Goal: Obtain resource: Obtain resource

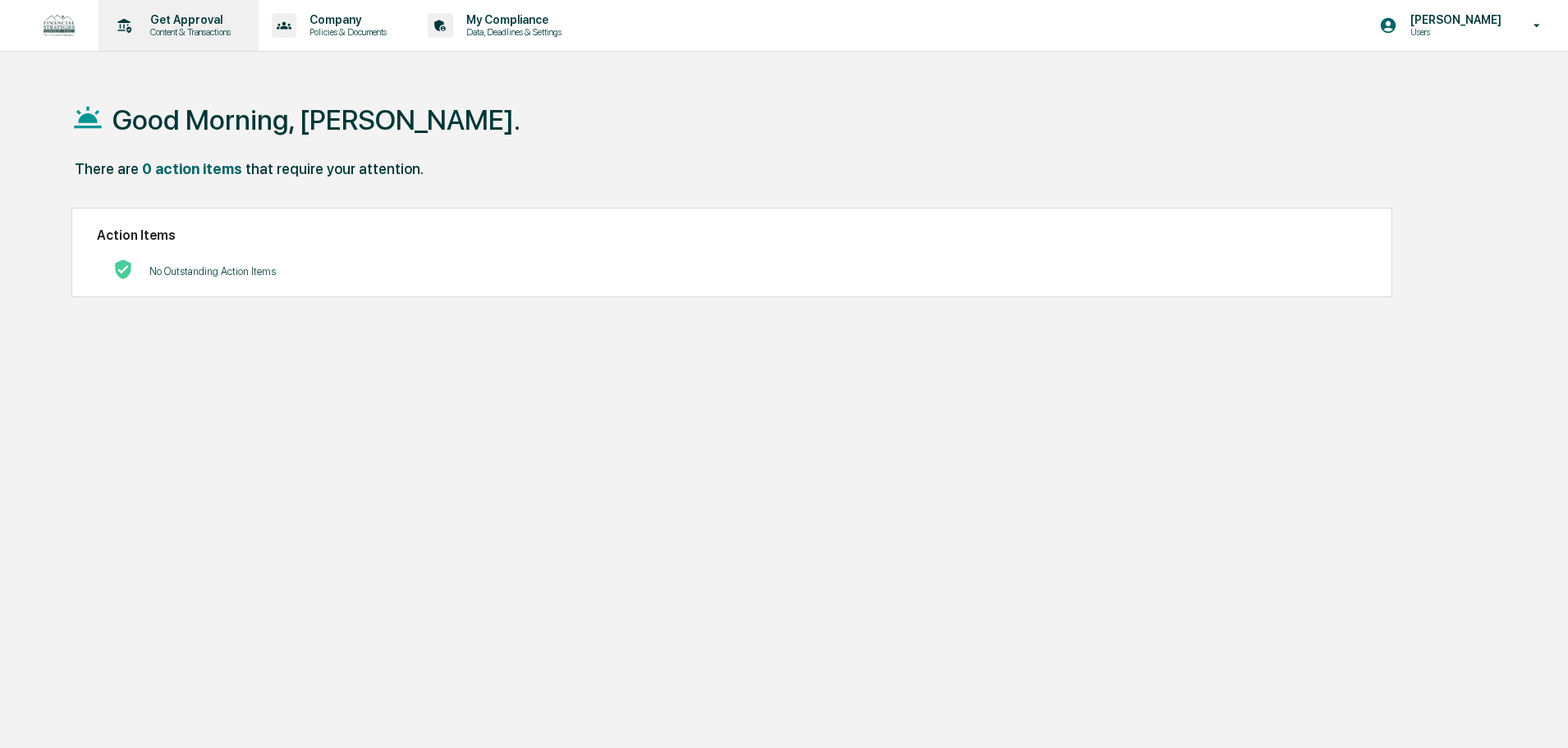
click at [174, 11] on div "Get Approval Content & Transactions" at bounding box center [176, 25] width 143 height 51
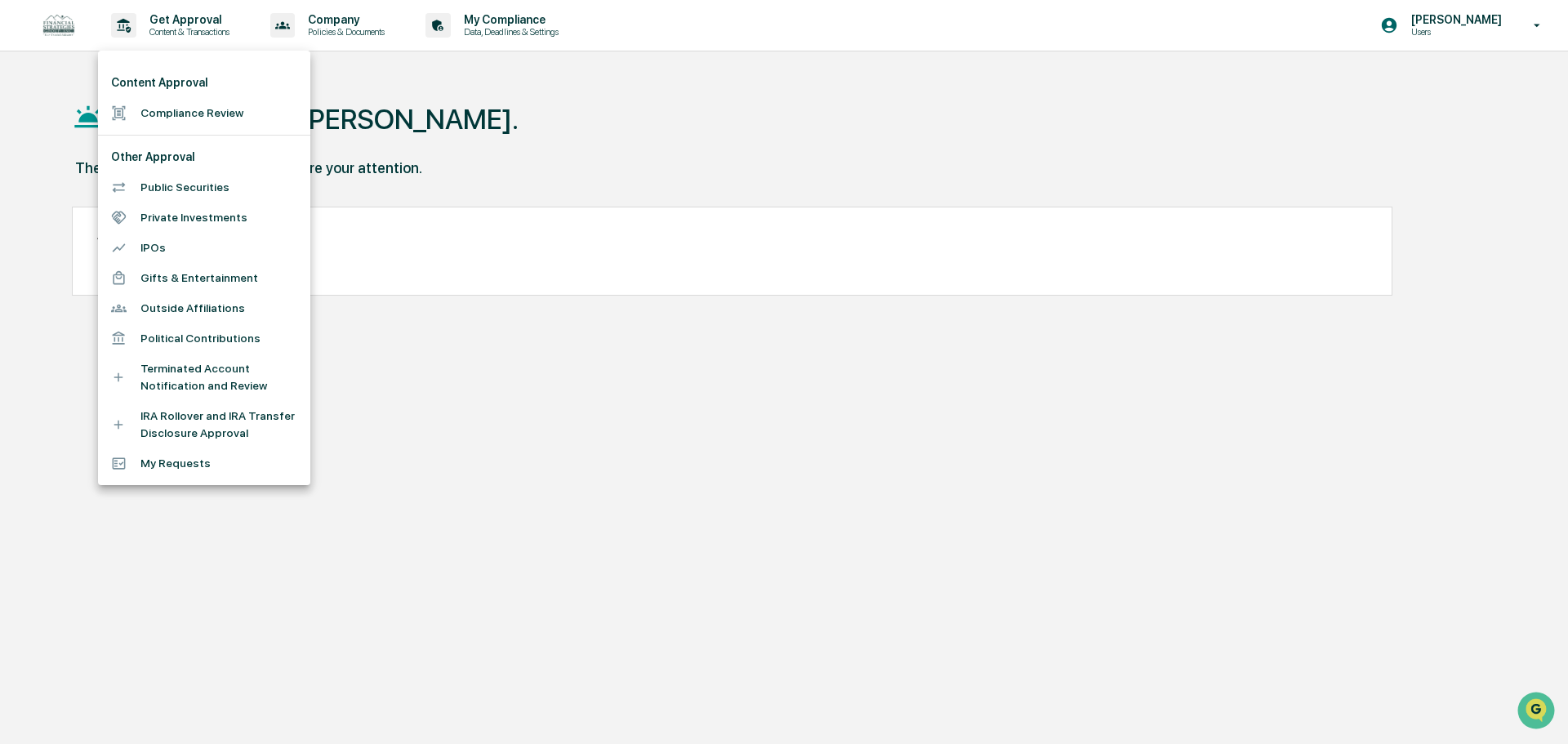
click at [178, 179] on li "Public Securities" at bounding box center [204, 188] width 213 height 30
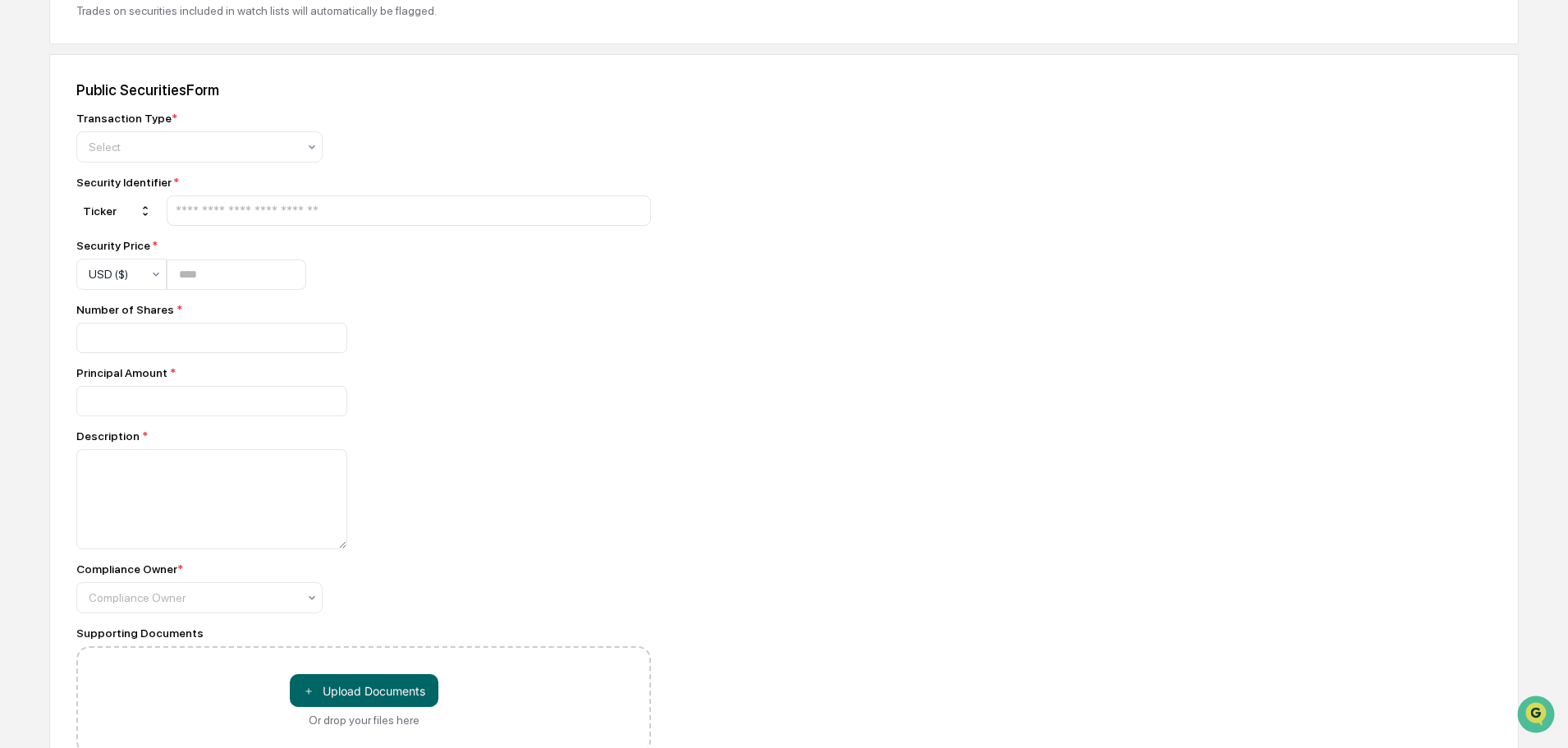
scroll to position [574, 0]
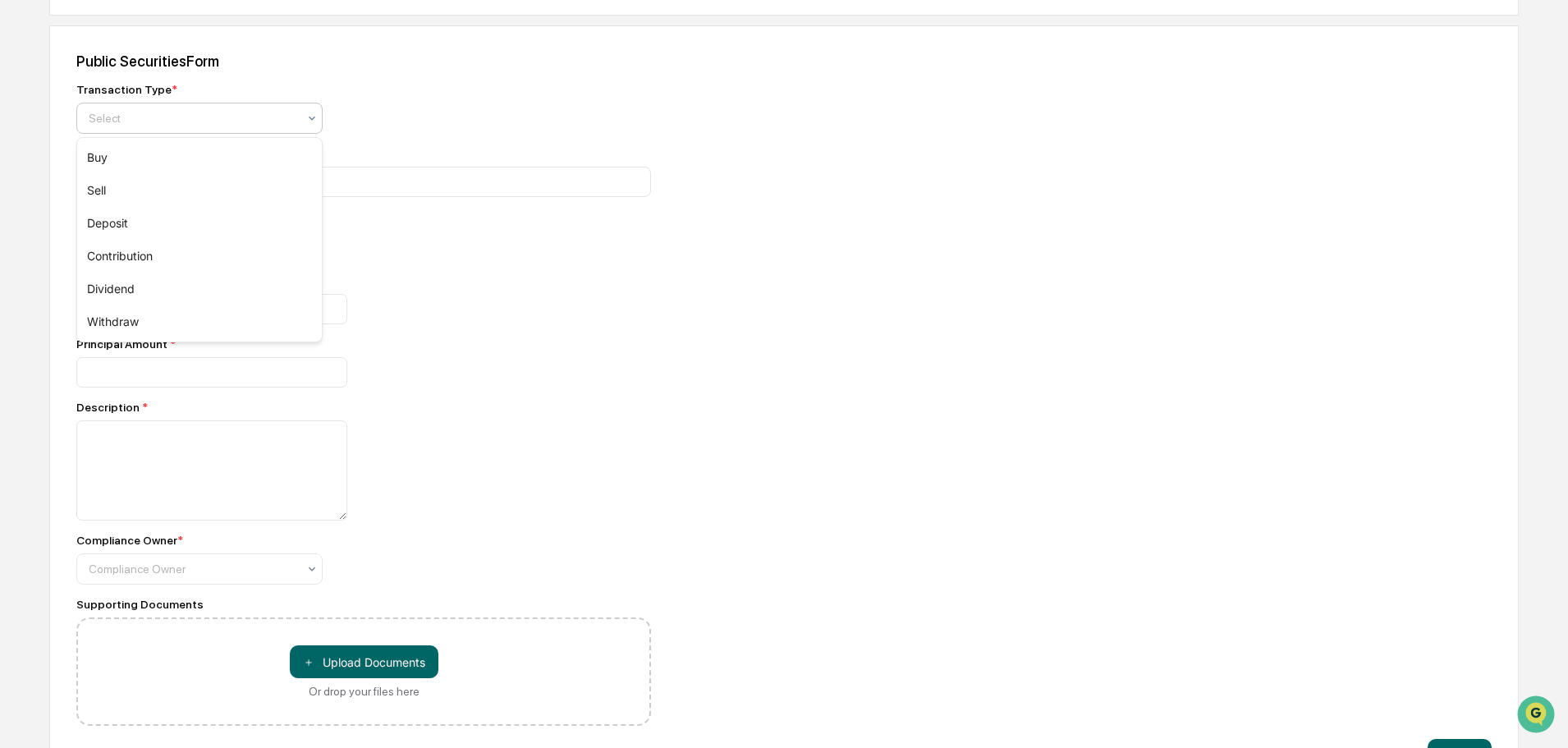
click at [200, 122] on div at bounding box center [193, 118] width 209 height 17
click at [191, 190] on div "Sell" at bounding box center [200, 190] width 245 height 33
click at [230, 178] on input "text" at bounding box center [409, 182] width 470 height 16
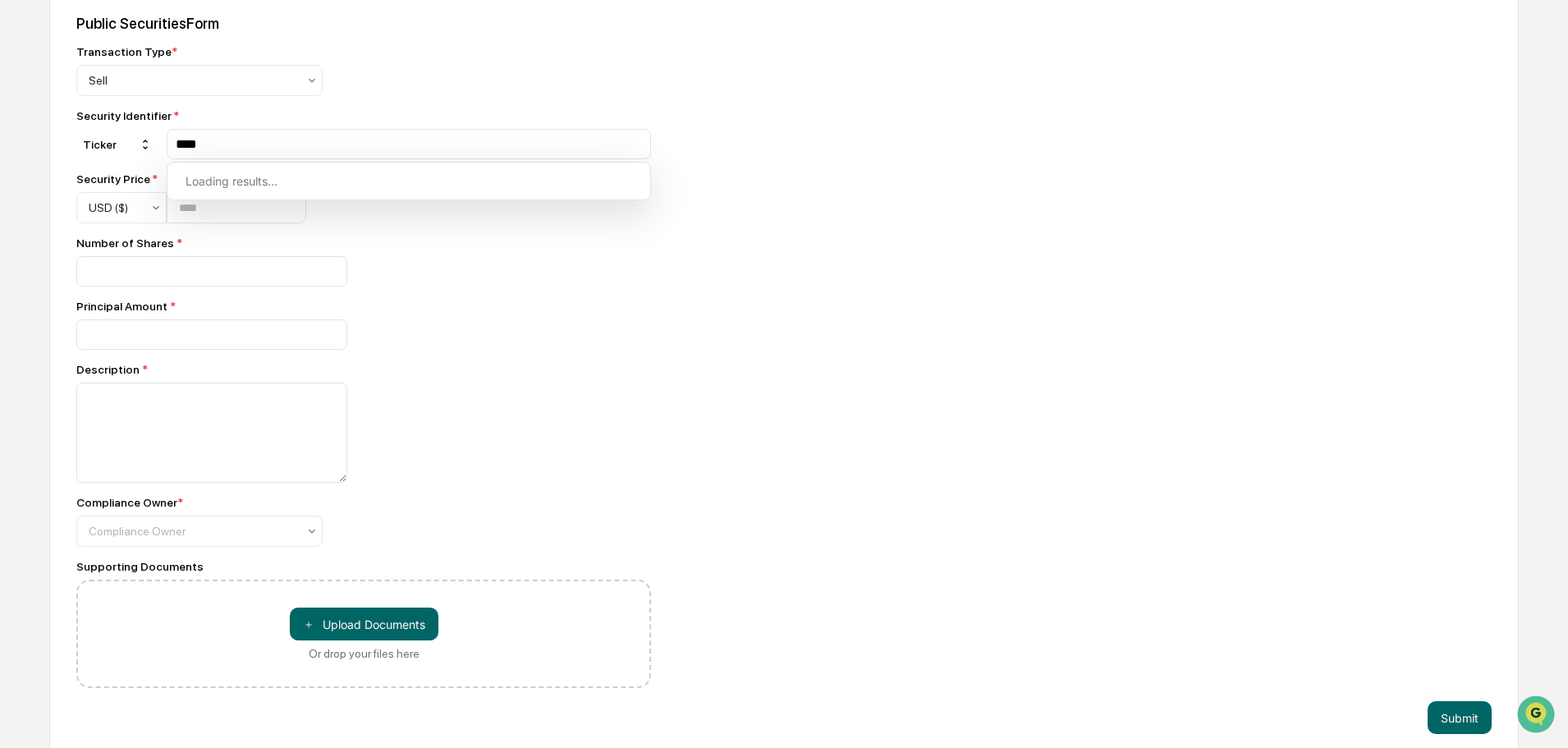
scroll to position [628, 0]
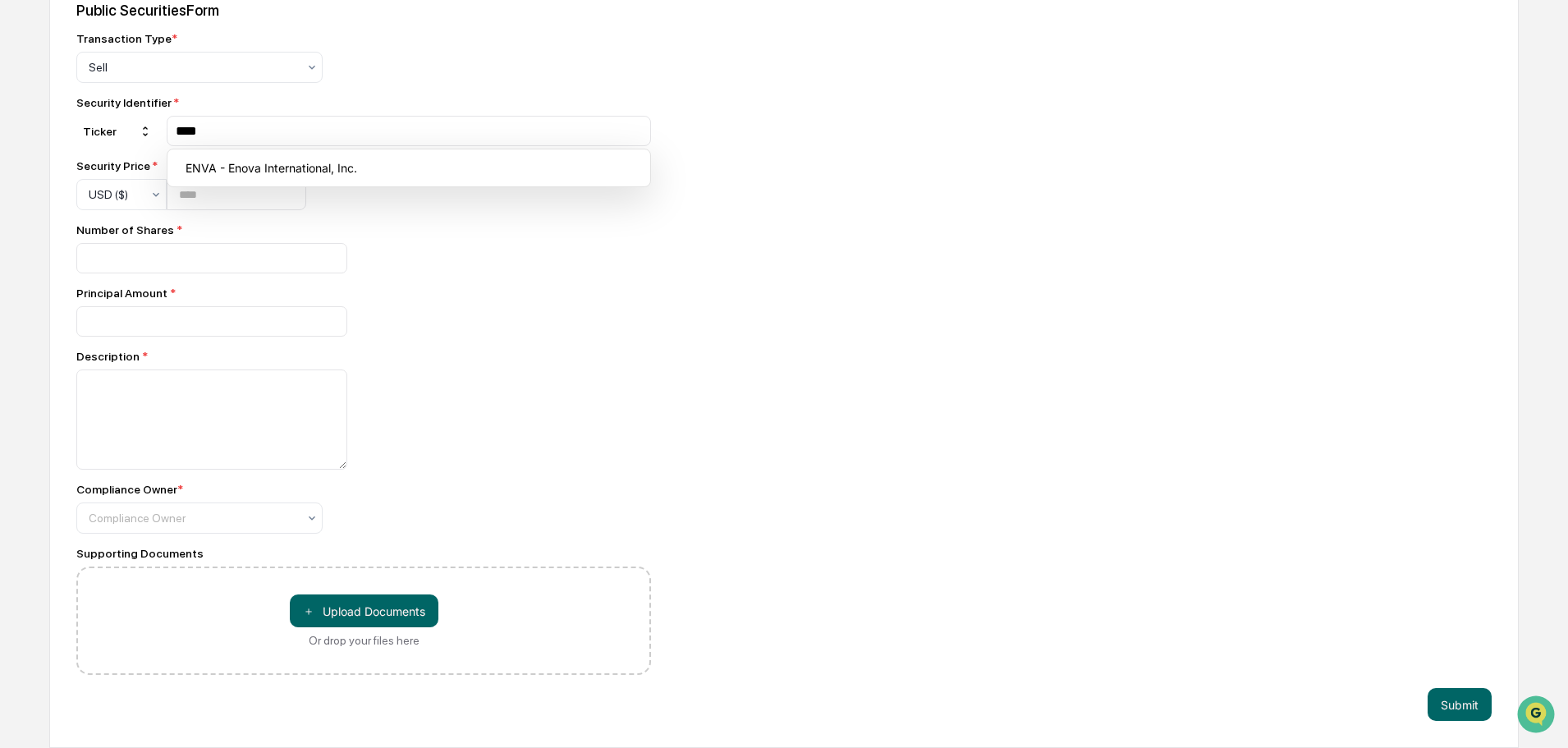
type input "****"
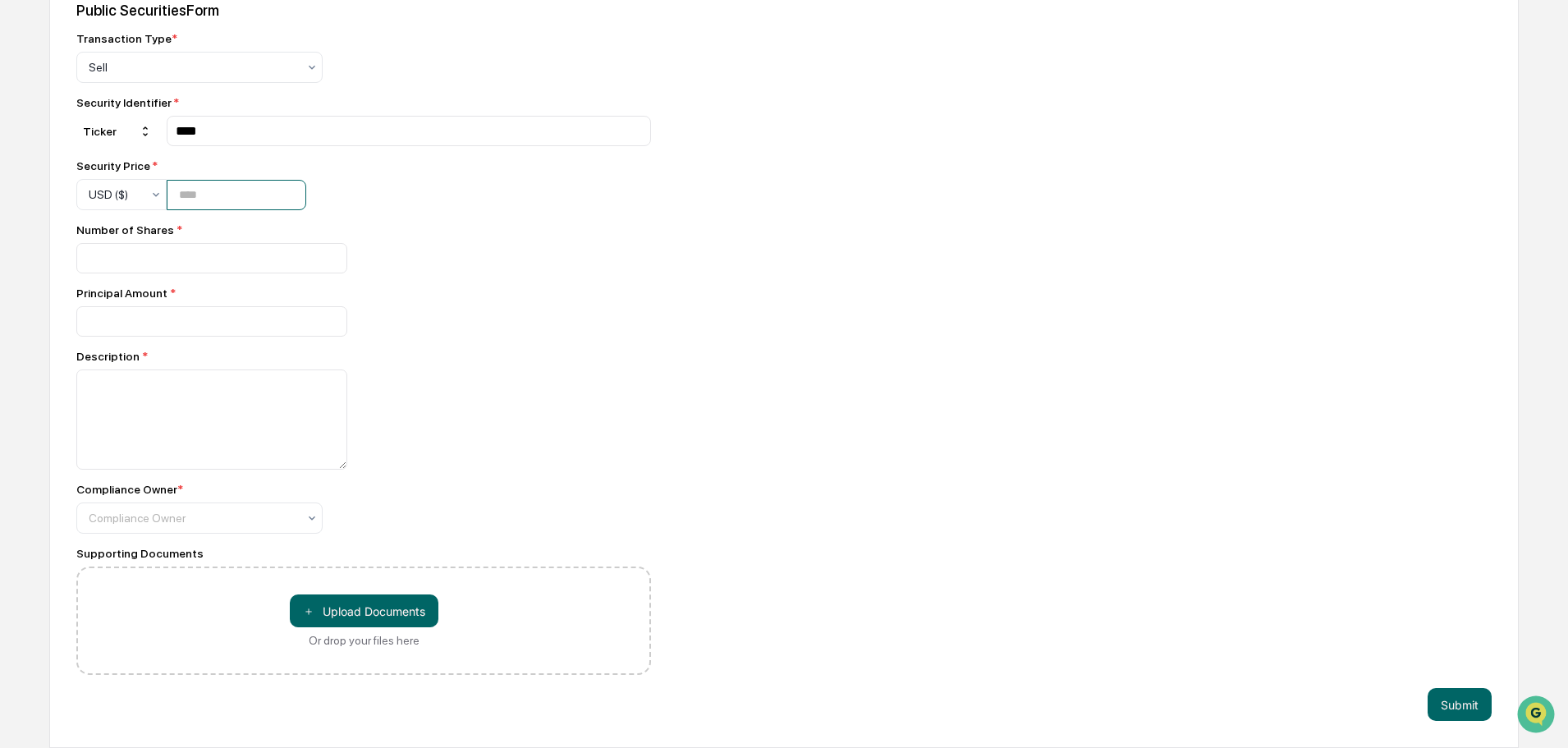
click at [270, 195] on input "number" at bounding box center [236, 195] width 139 height 30
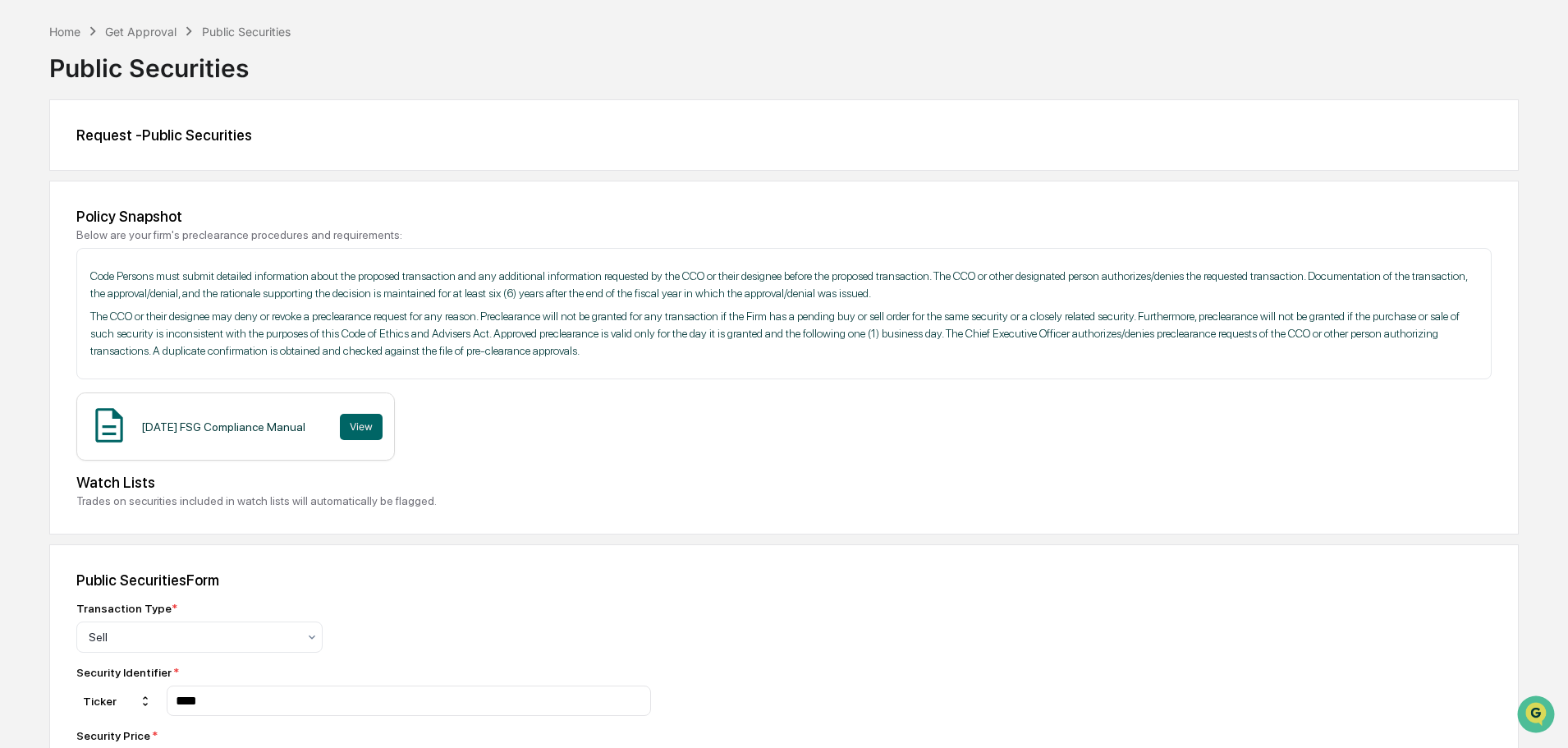
scroll to position [0, 0]
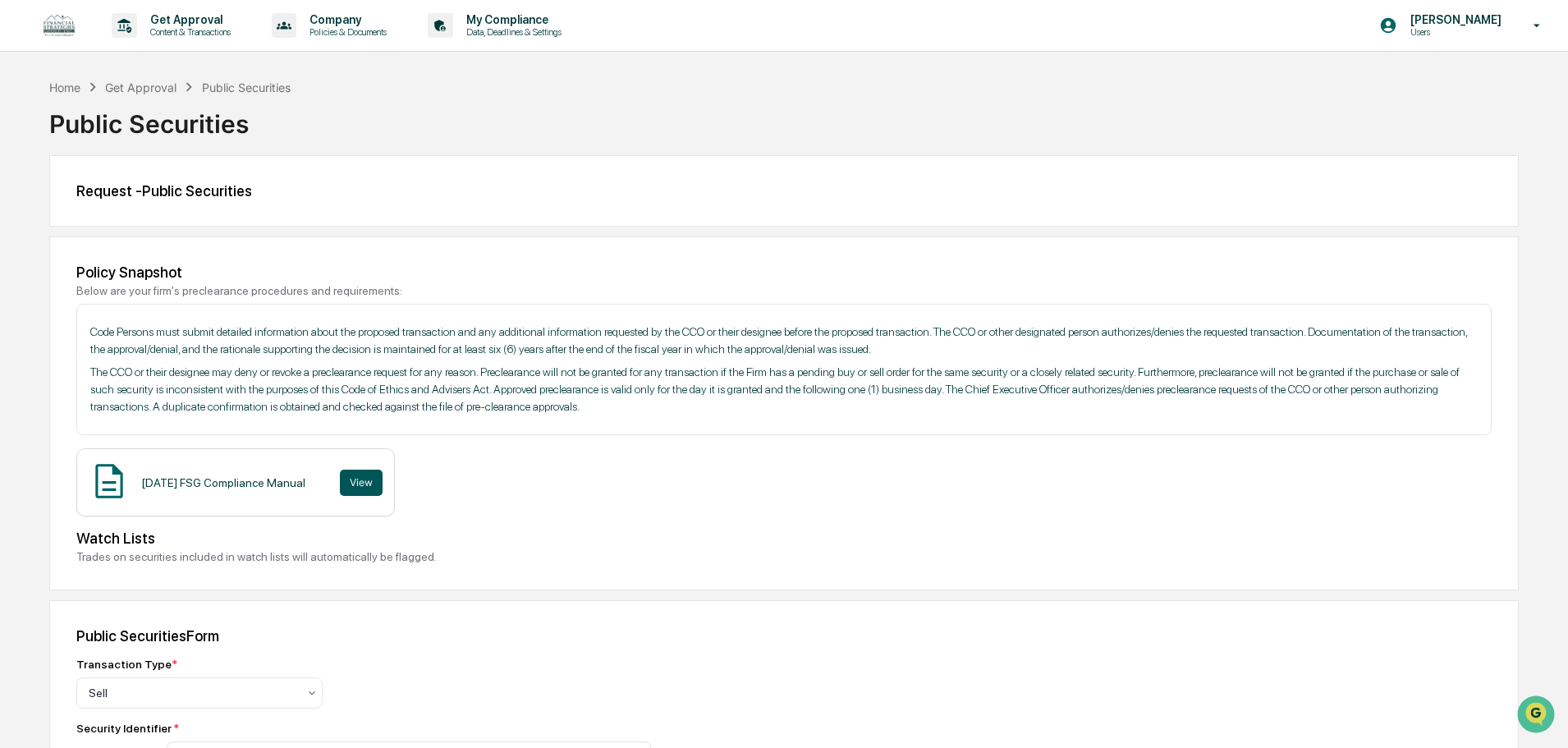
click at [371, 486] on button "View" at bounding box center [361, 482] width 43 height 26
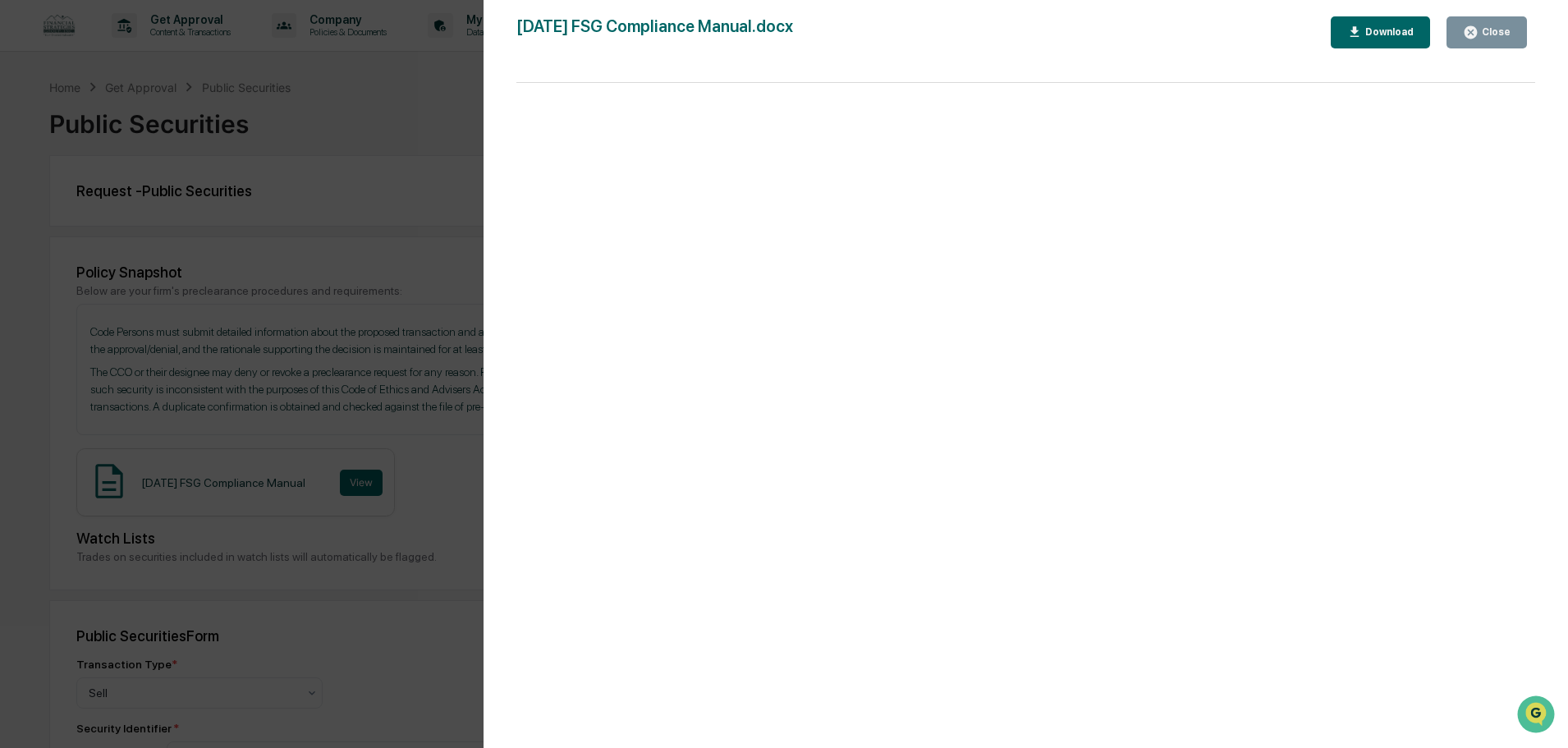
click at [1373, 24] on div "Download" at bounding box center [1381, 32] width 67 height 16
click at [1400, 39] on div "Download" at bounding box center [1381, 32] width 67 height 16
click at [1472, 29] on icon "button" at bounding box center [1471, 32] width 16 height 16
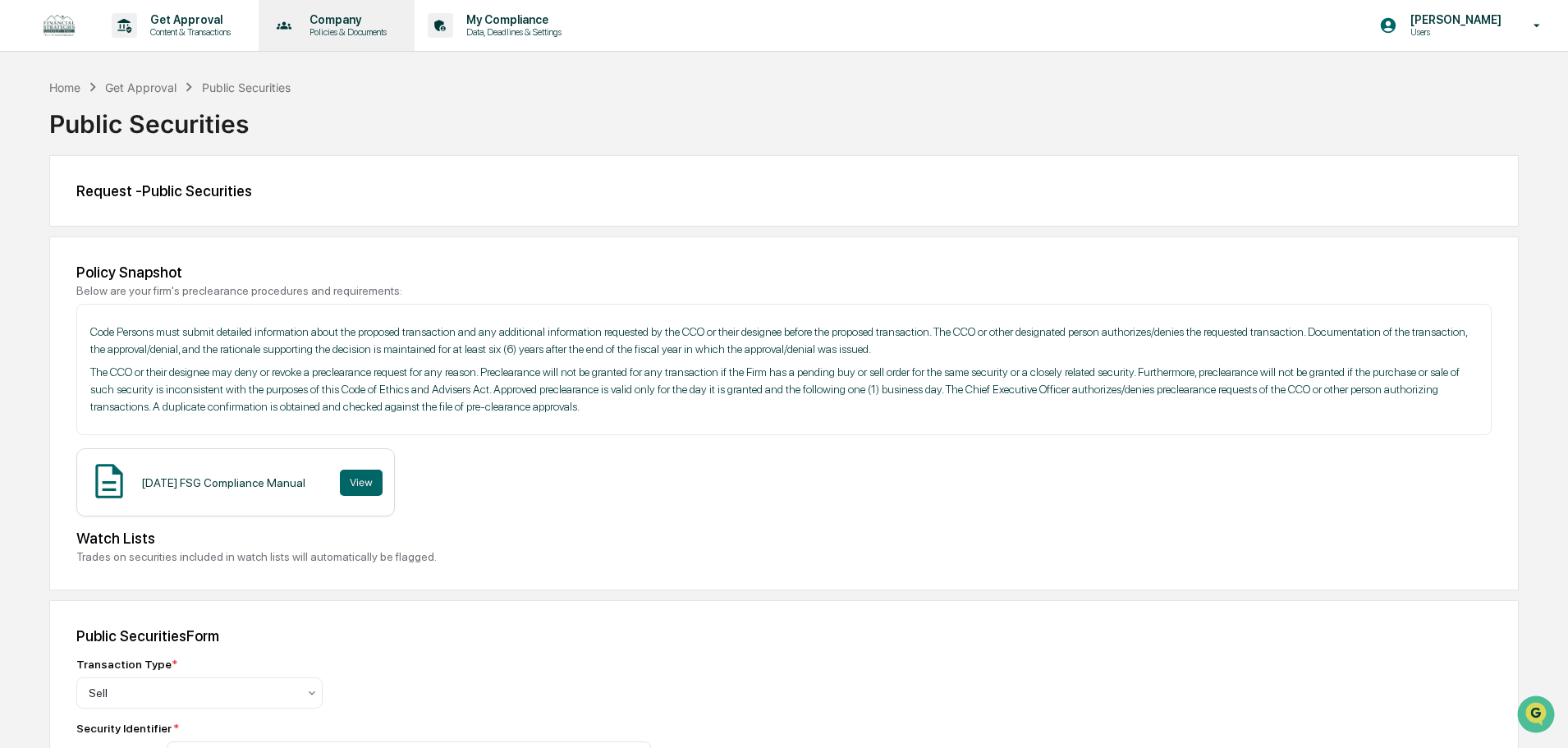
click at [357, 20] on p "Company" at bounding box center [345, 20] width 98 height 13
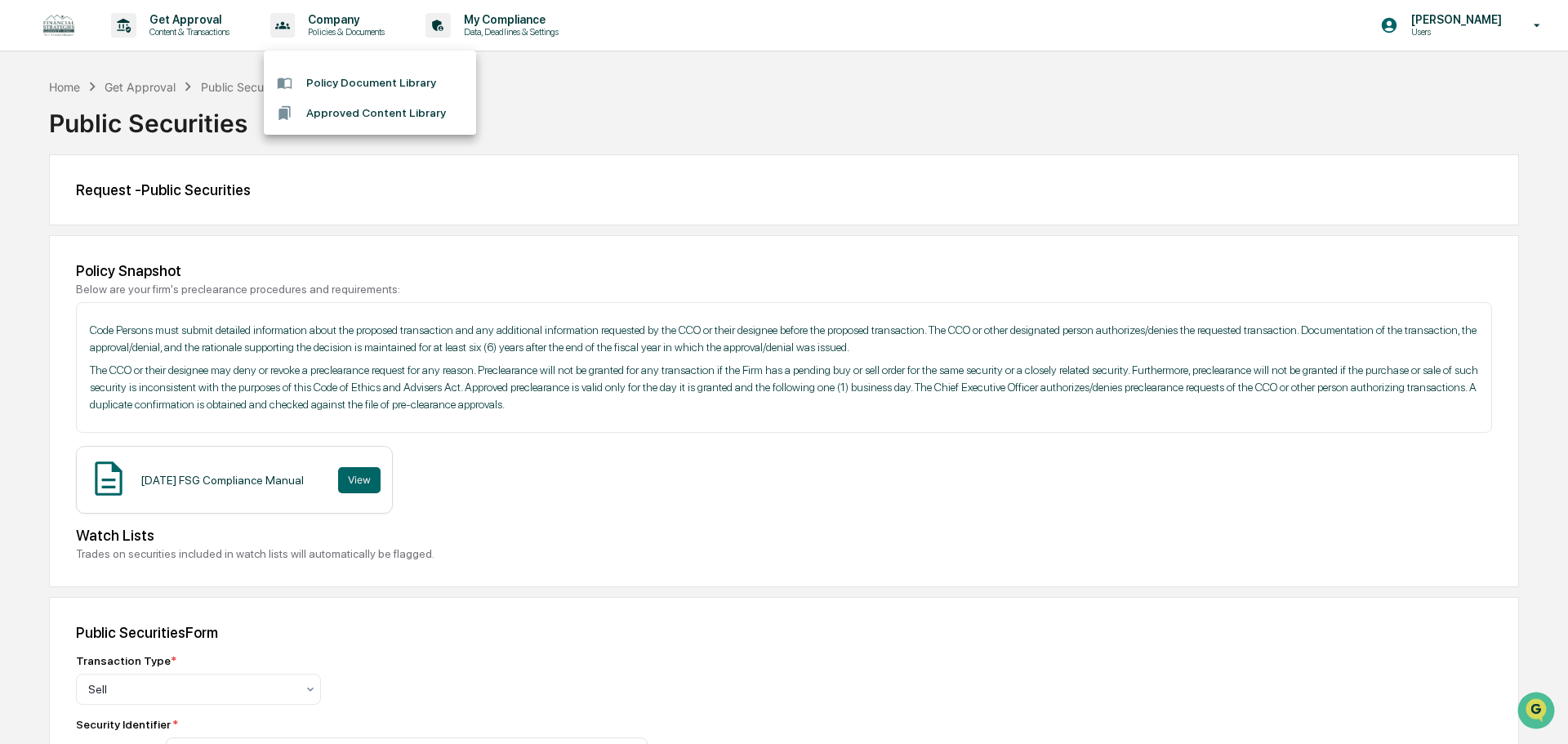
click at [53, 28] on div at bounding box center [784, 372] width 1568 height 744
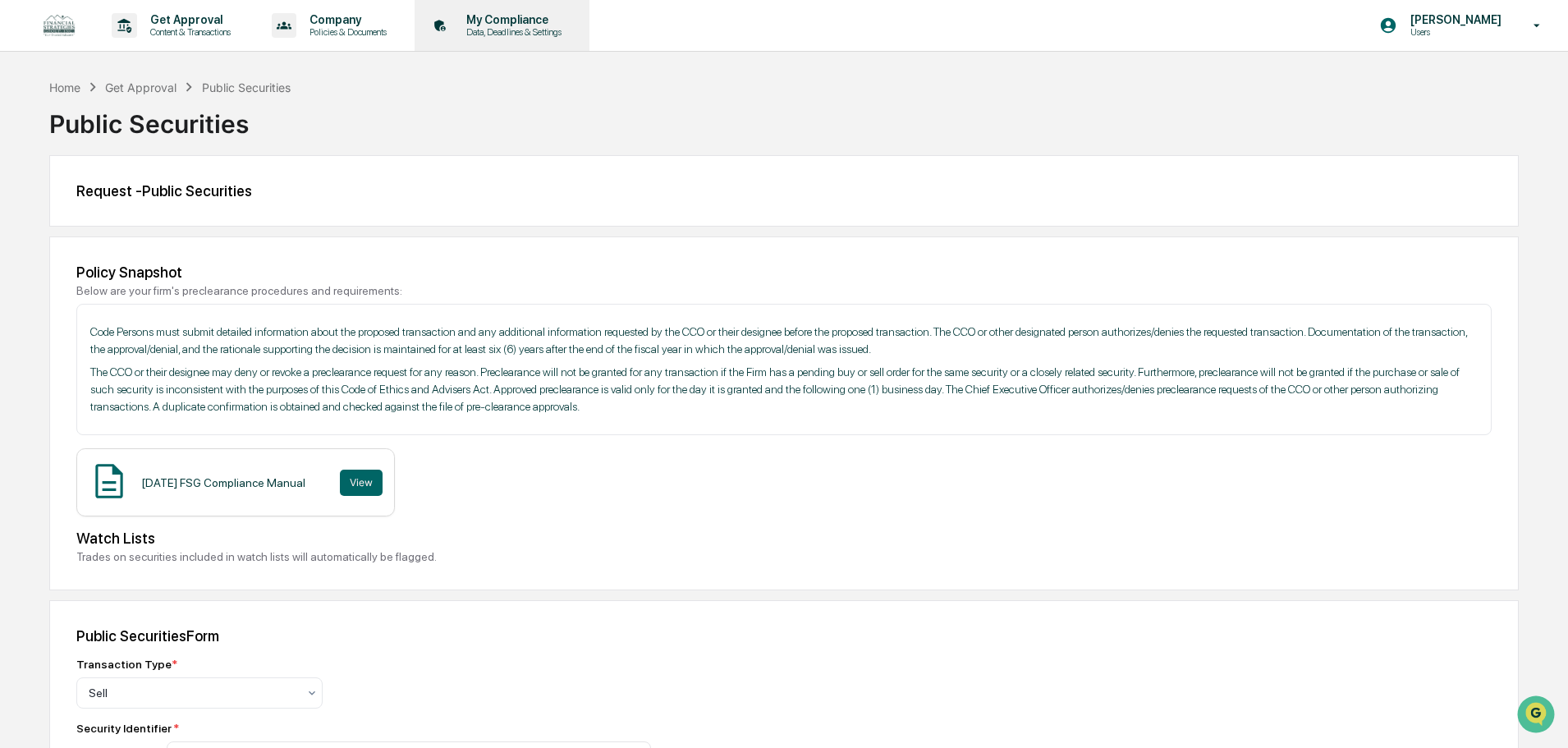
click at [525, 19] on p "My Compliance" at bounding box center [511, 20] width 117 height 13
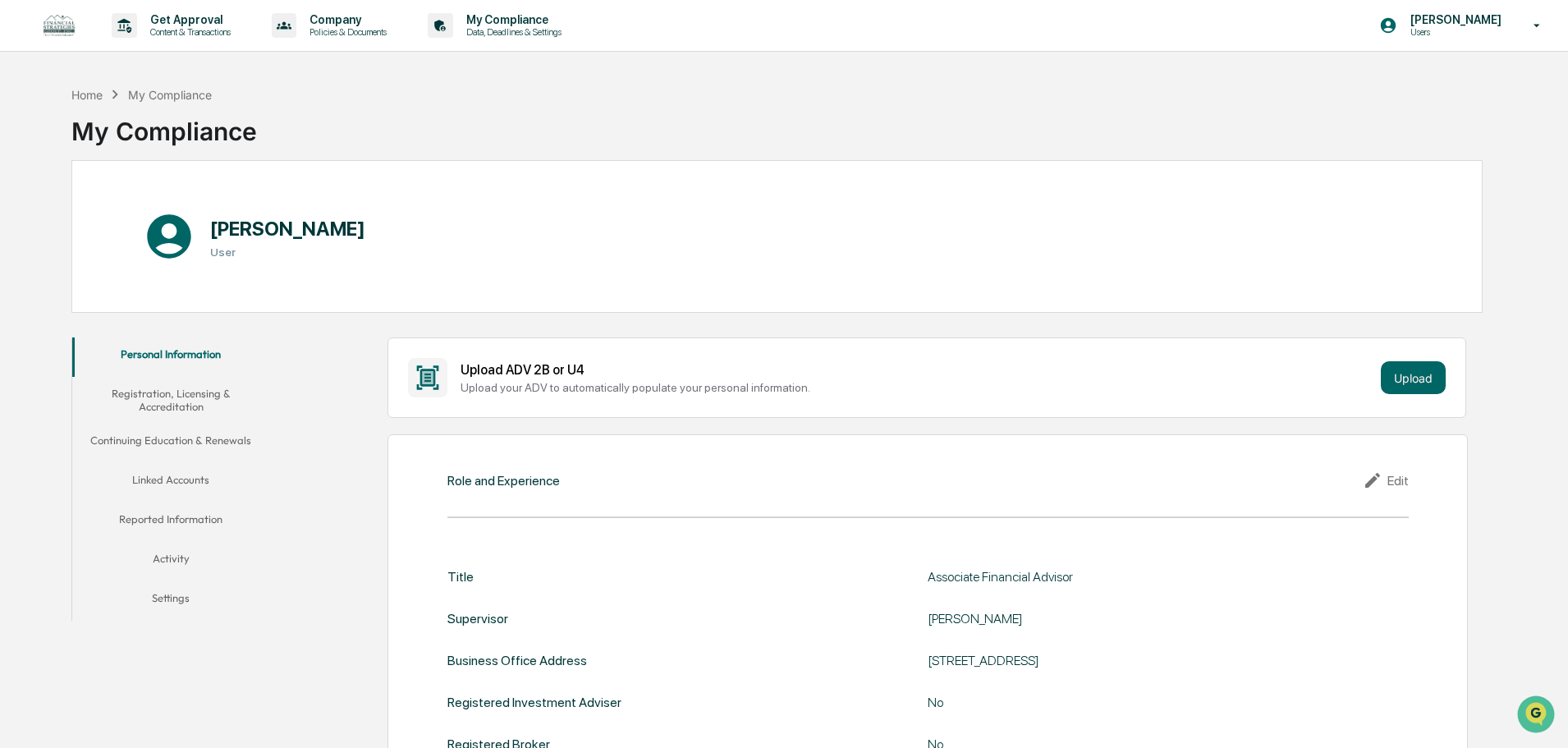
click at [173, 442] on button "Continuing Education & Renewals" at bounding box center [170, 443] width 197 height 39
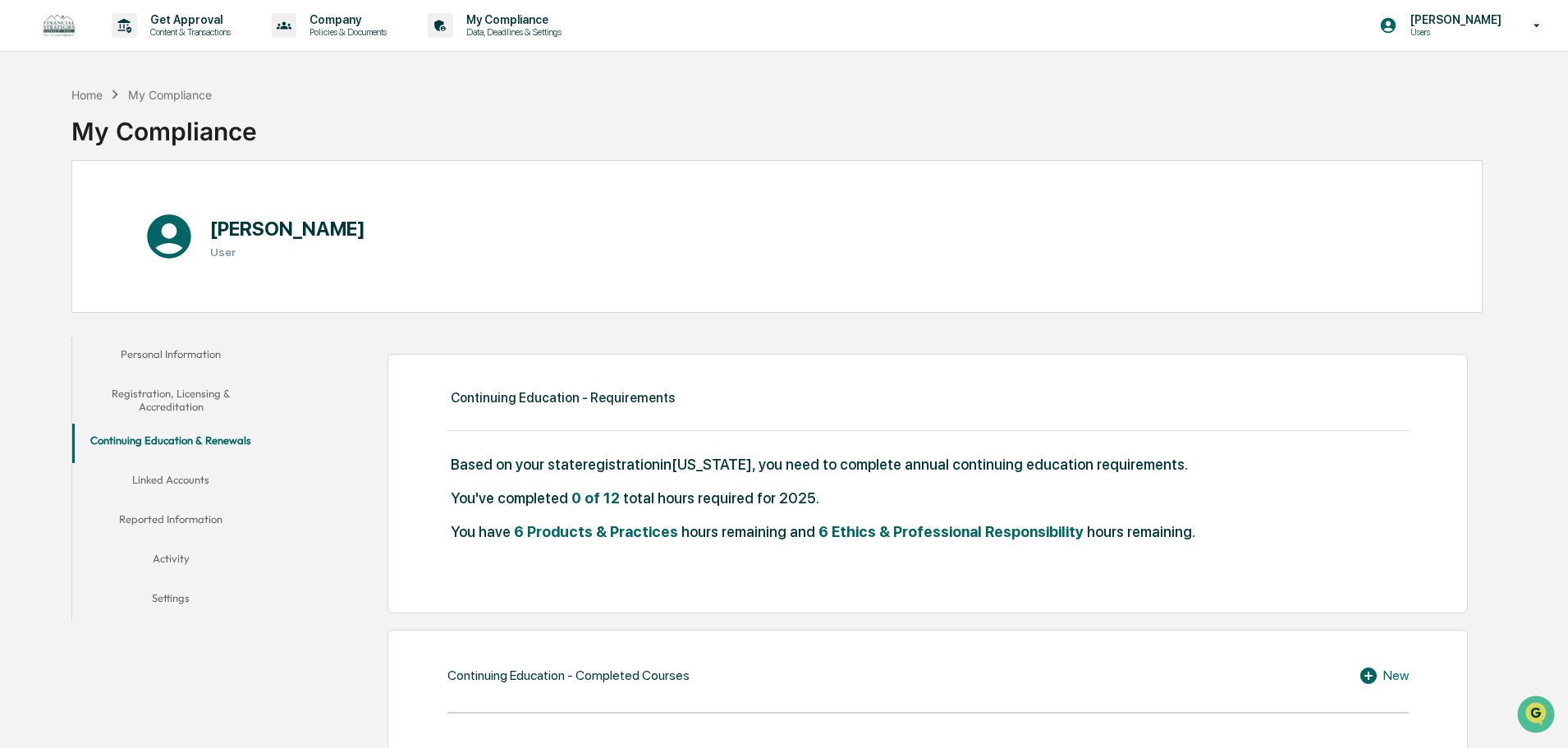
click at [69, 29] on img at bounding box center [59, 26] width 39 height 30
